Goal: Task Accomplishment & Management: Manage account settings

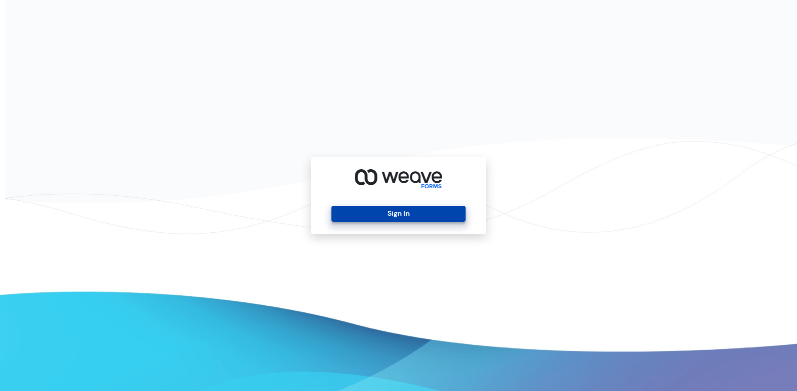
click at [399, 214] on button "Sign In" at bounding box center [398, 214] width 134 height 16
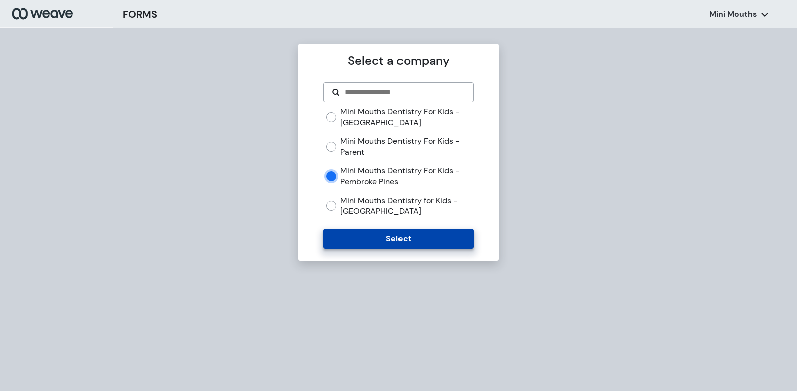
click at [405, 237] on button "Select" at bounding box center [398, 239] width 150 height 20
